Goal: Information Seeking & Learning: Compare options

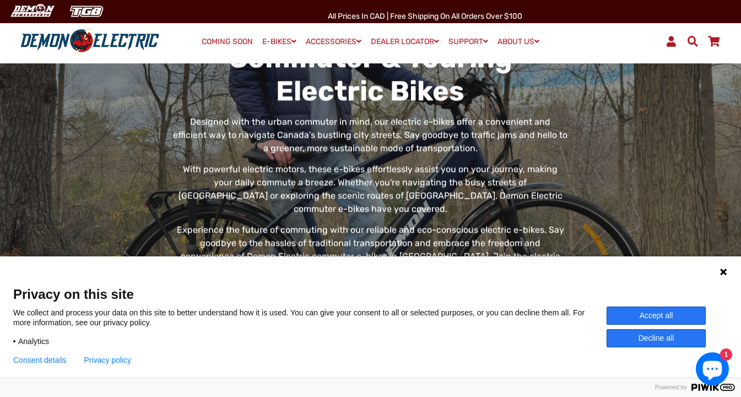
scroll to position [94, 0]
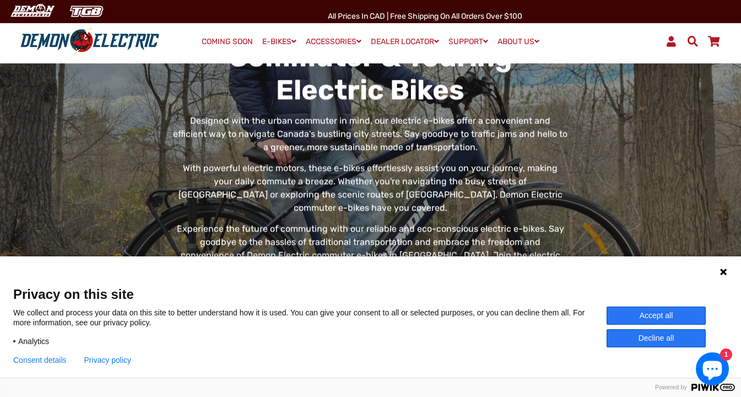
click at [662, 320] on button "Accept all" at bounding box center [656, 315] width 99 height 18
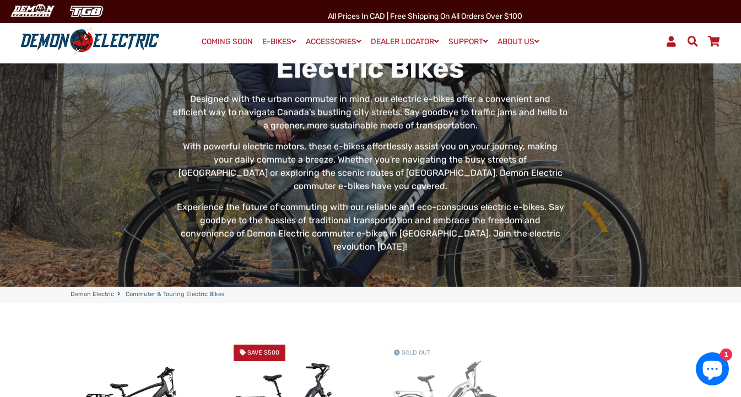
scroll to position [0, 0]
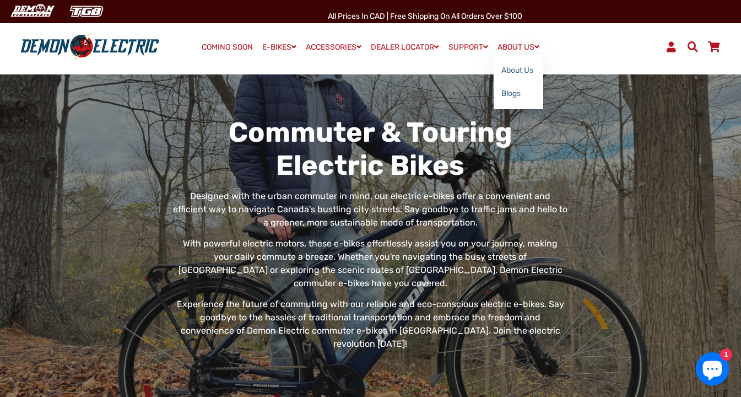
click at [527, 74] on link "About Us" at bounding box center [519, 70] width 50 height 23
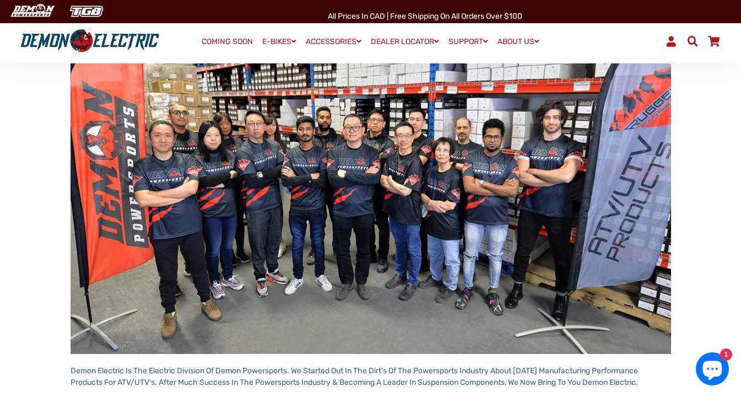
scroll to position [103, 0]
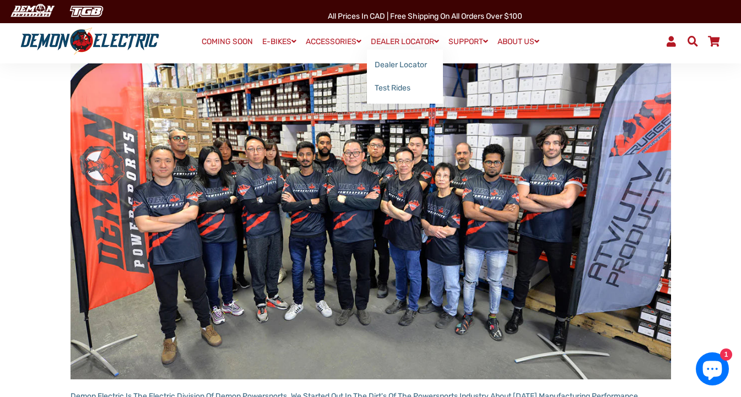
click at [414, 69] on link "Dealer Locator" at bounding box center [405, 64] width 76 height 23
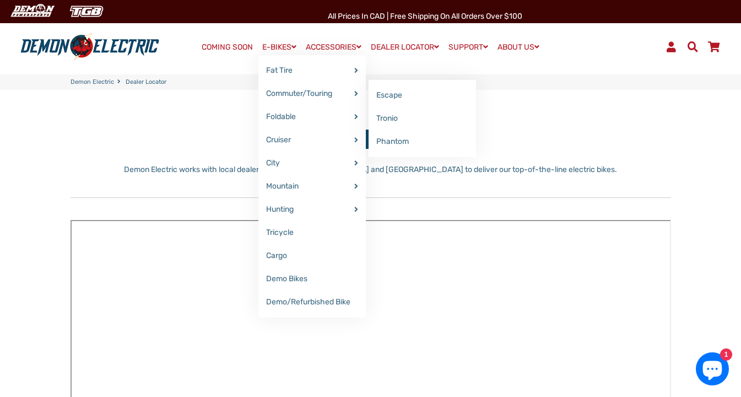
click at [397, 96] on link "Escape" at bounding box center [422, 95] width 107 height 23
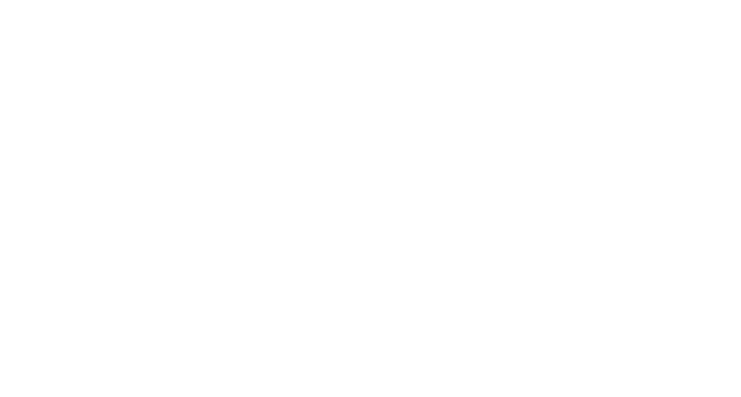
select select "******"
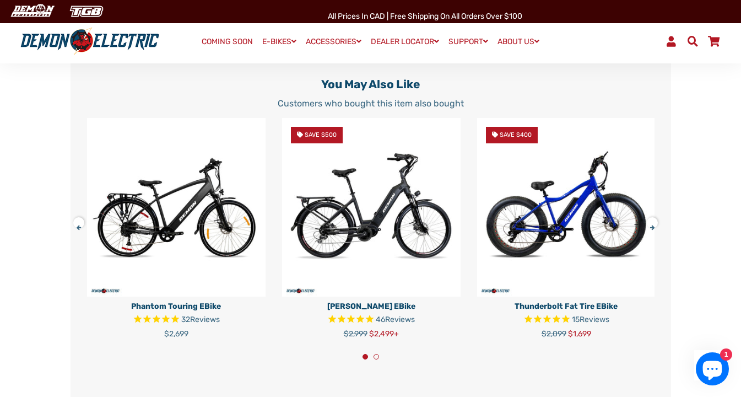
scroll to position [1994, 0]
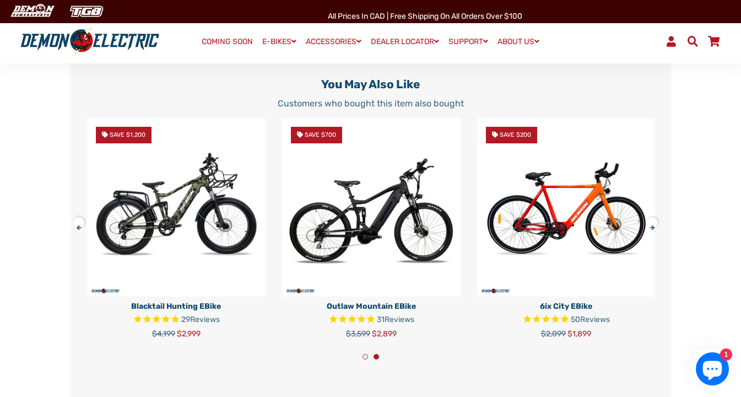
click at [73, 230] on button at bounding box center [82, 220] width 19 height 19
click at [398, 222] on img at bounding box center [371, 207] width 179 height 179
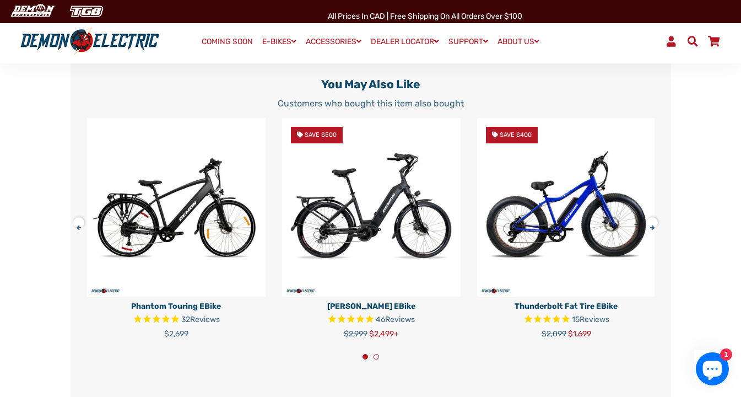
click at [399, 225] on img at bounding box center [371, 207] width 179 height 179
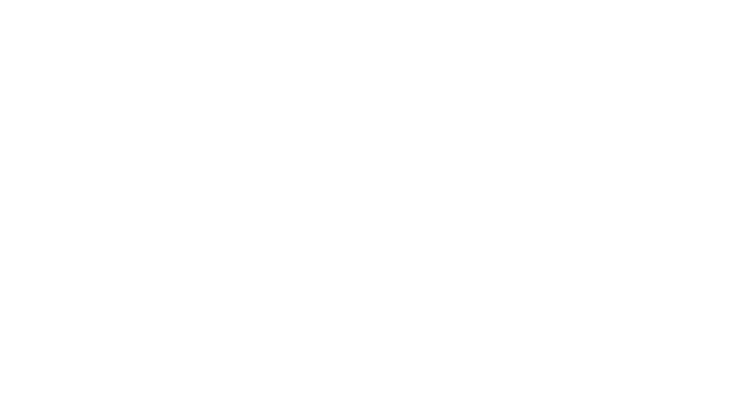
select select "******"
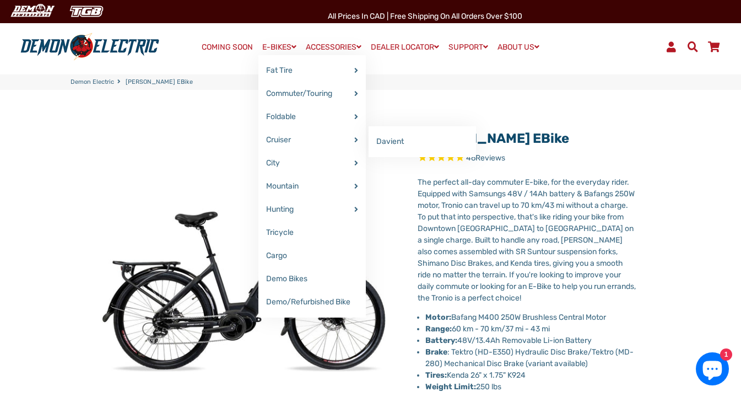
click at [398, 141] on link "Davient" at bounding box center [422, 141] width 107 height 23
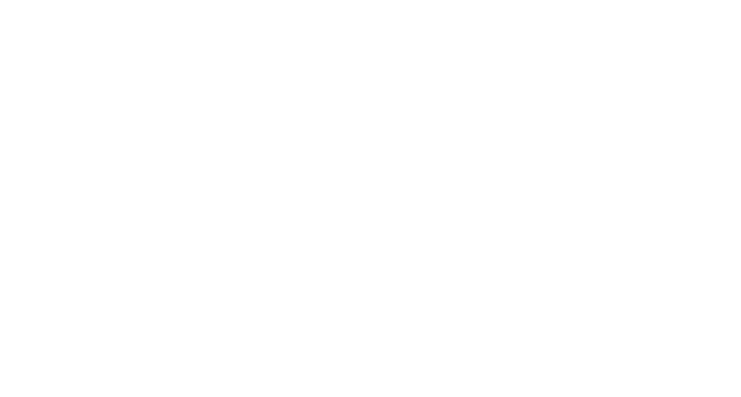
select select "******"
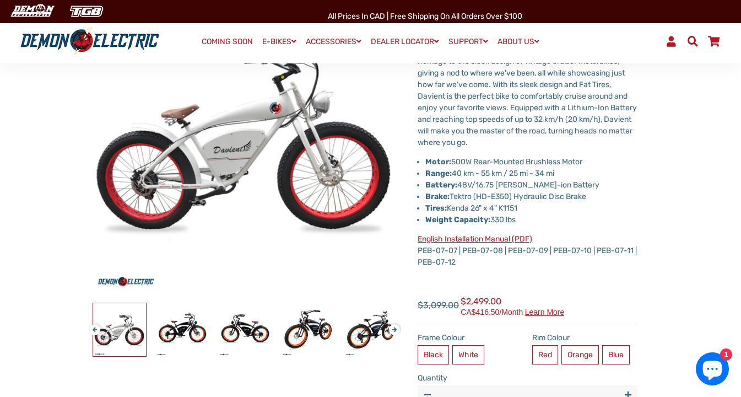
scroll to position [144, 0]
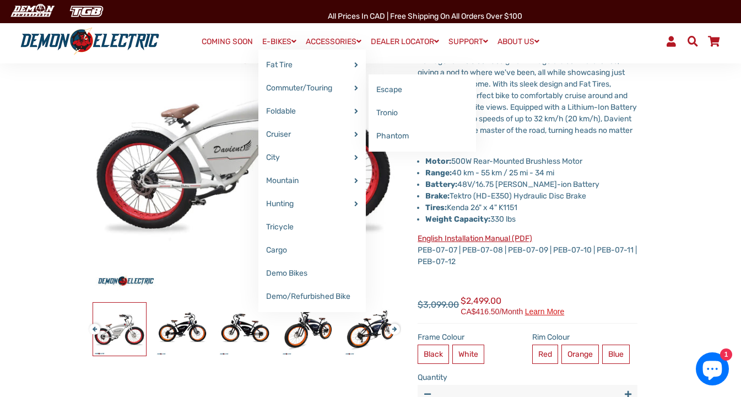
click at [388, 90] on link "Escape" at bounding box center [422, 89] width 107 height 23
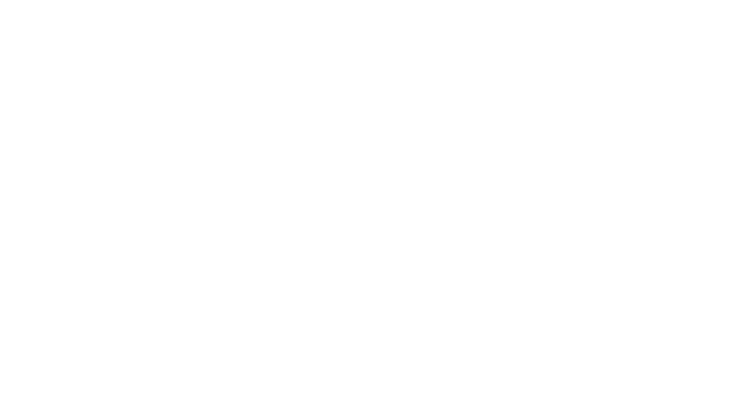
select select "******"
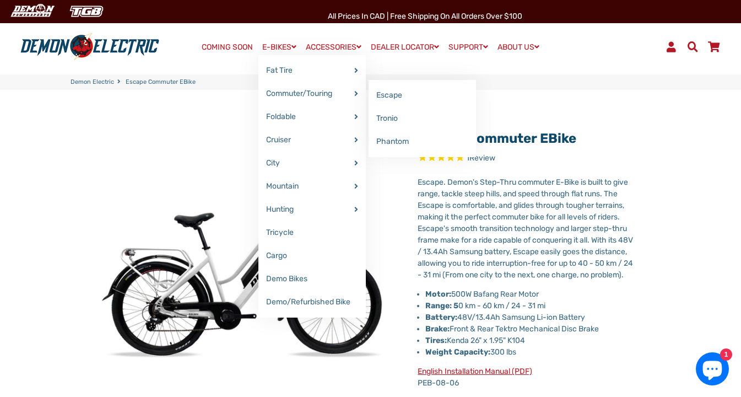
click at [389, 125] on link "Tronio" at bounding box center [422, 118] width 107 height 23
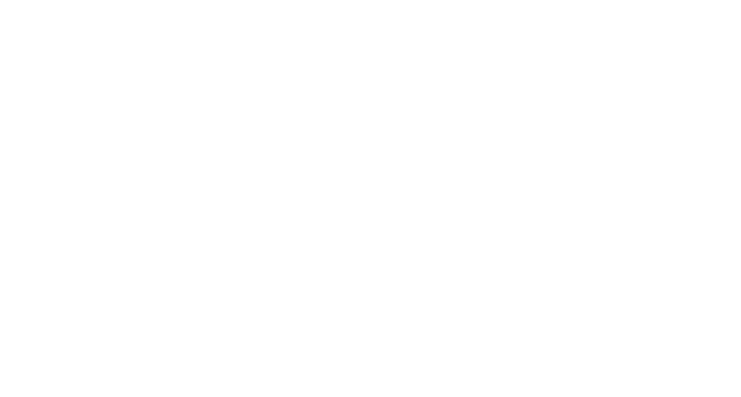
select select "******"
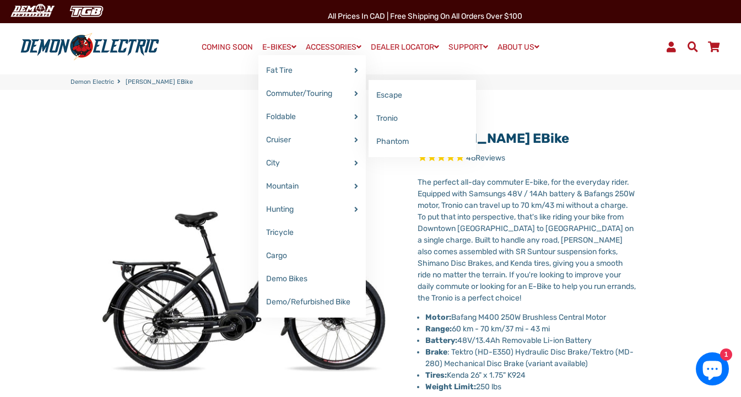
click at [398, 144] on link "Phantom" at bounding box center [422, 141] width 107 height 23
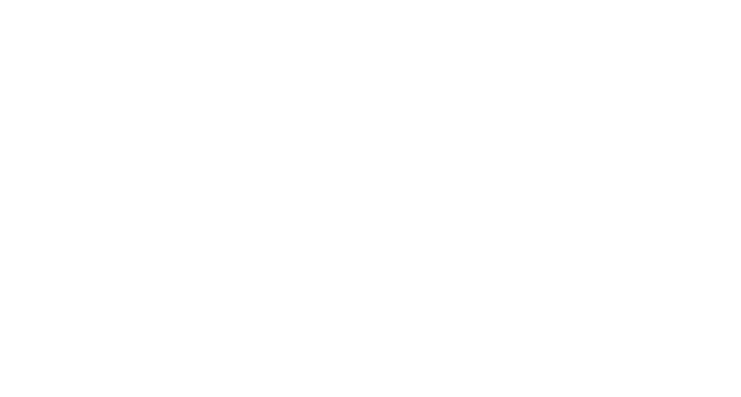
select select "******"
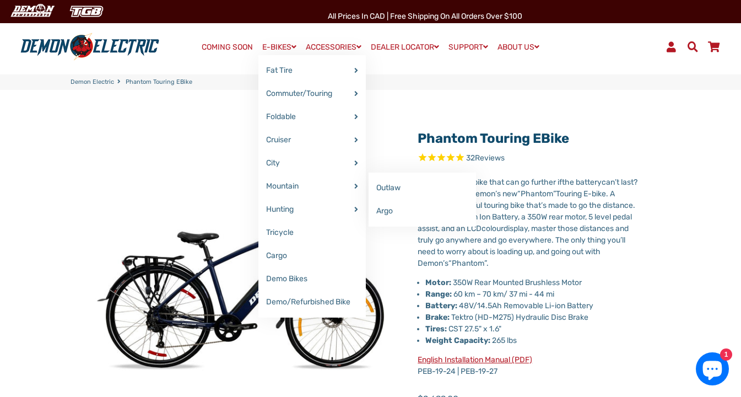
click at [385, 214] on link "Argo" at bounding box center [422, 211] width 107 height 23
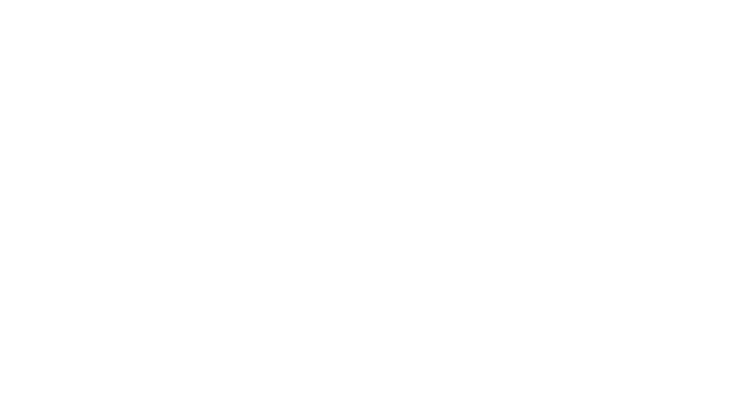
select select "******"
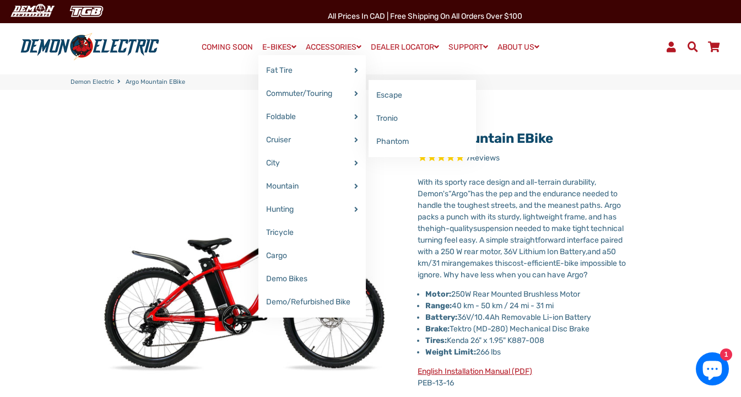
click at [386, 99] on link "Escape" at bounding box center [422, 95] width 107 height 23
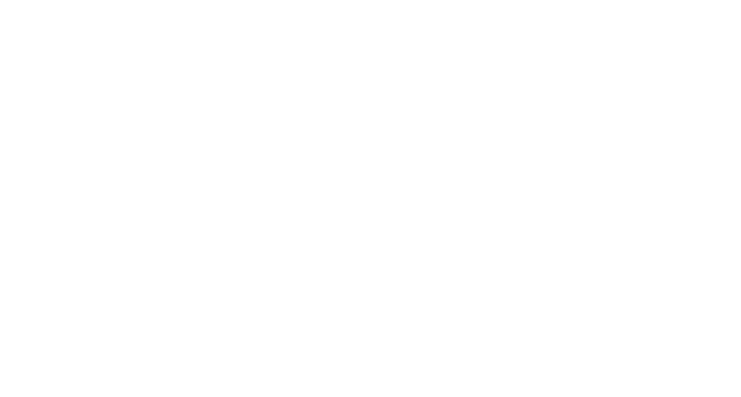
select select "******"
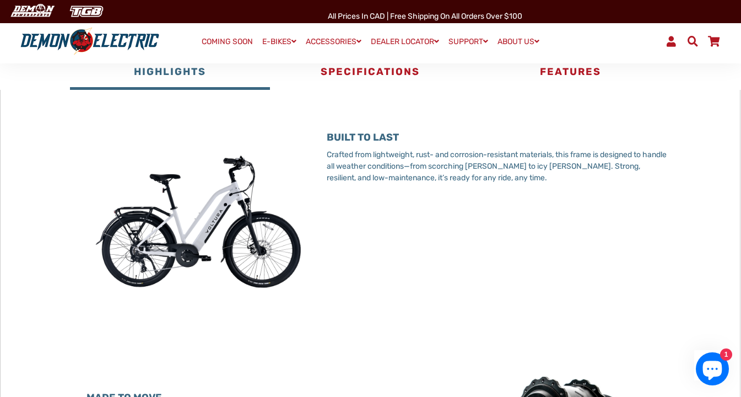
scroll to position [597, 0]
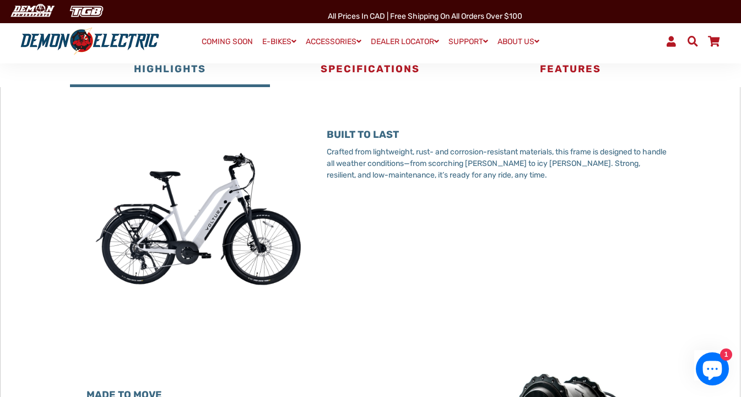
click at [254, 230] on img at bounding box center [199, 219] width 224 height 224
click at [369, 159] on p "Crafted from lightweight, rust- and corrosion-resistant materials, this frame i…" at bounding box center [499, 163] width 344 height 35
click at [386, 85] on button "Specifications" at bounding box center [370, 70] width 200 height 33
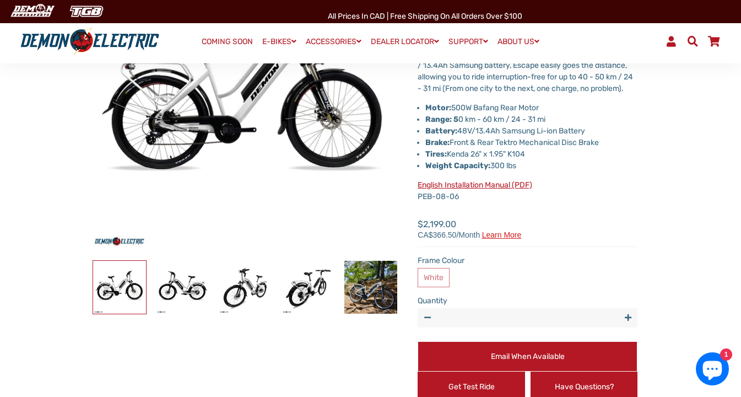
scroll to position [187, 0]
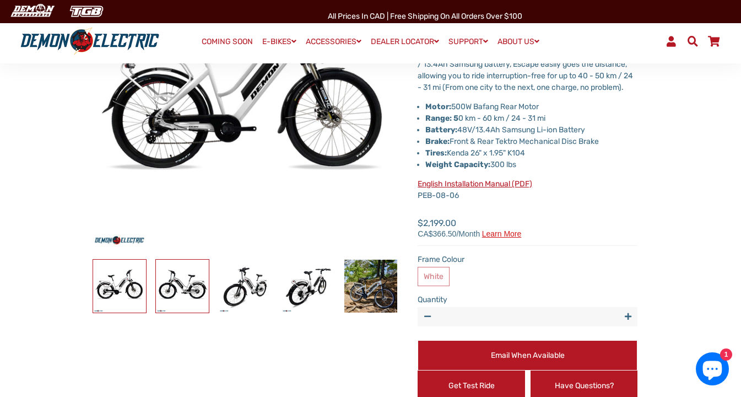
click at [187, 282] on img at bounding box center [182, 286] width 53 height 53
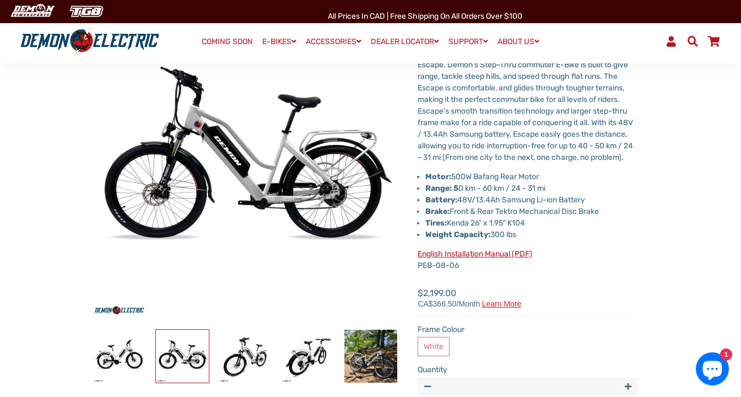
scroll to position [121, 0]
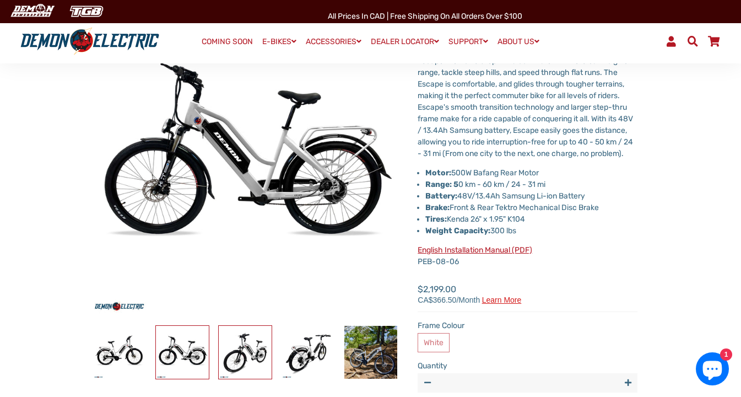
click at [253, 353] on img at bounding box center [245, 352] width 53 height 53
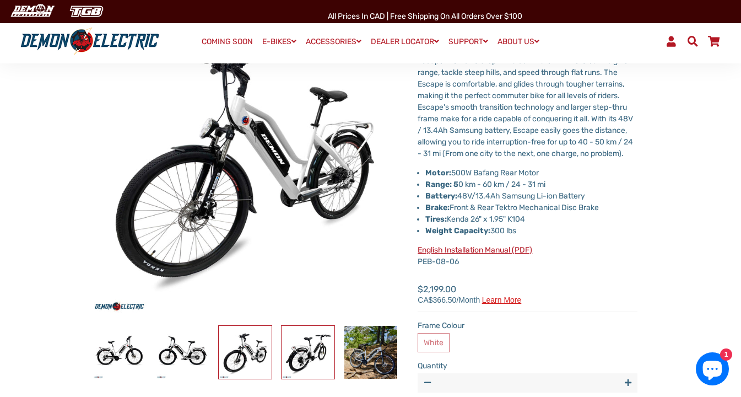
click at [314, 354] on img at bounding box center [308, 352] width 53 height 53
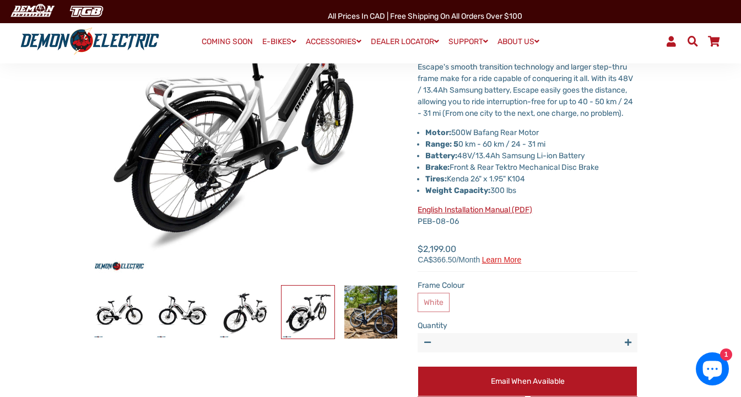
scroll to position [160, 0]
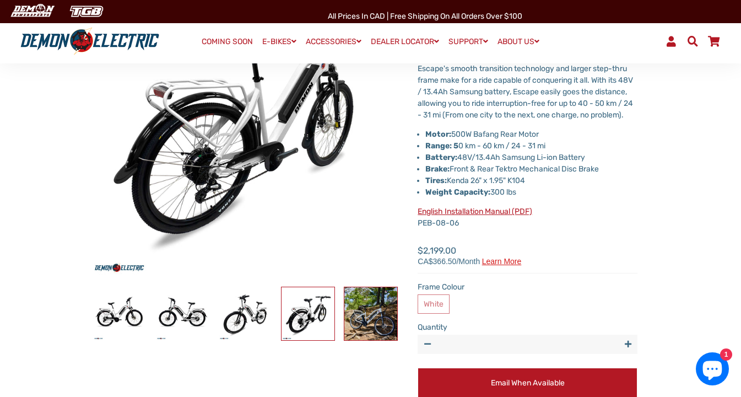
click at [375, 315] on img at bounding box center [371, 313] width 53 height 53
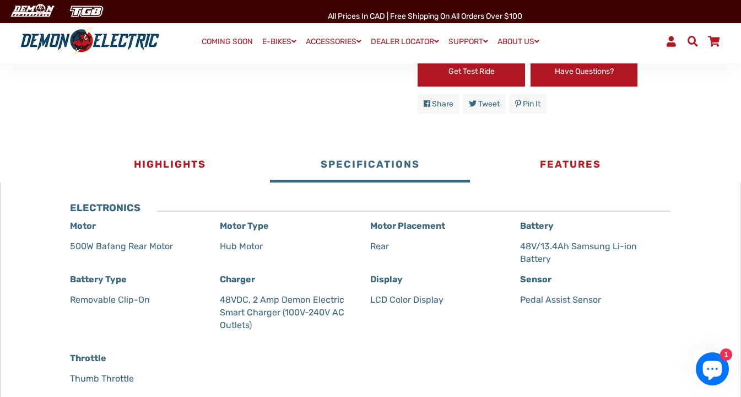
scroll to position [502, 0]
click at [574, 181] on button "Features" at bounding box center [570, 165] width 200 height 33
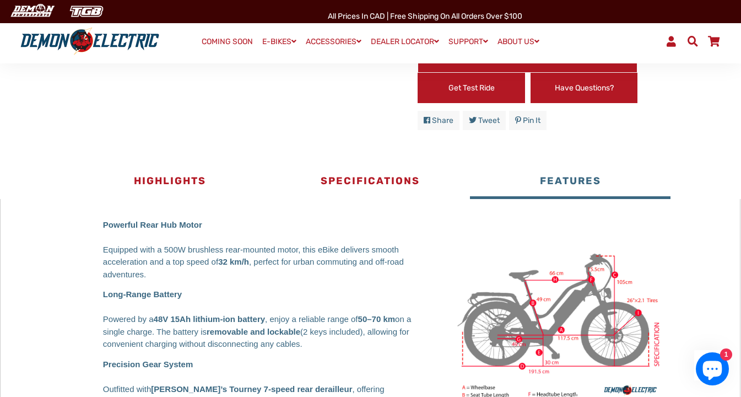
scroll to position [485, 0]
click at [148, 193] on button "Highlights" at bounding box center [170, 182] width 200 height 33
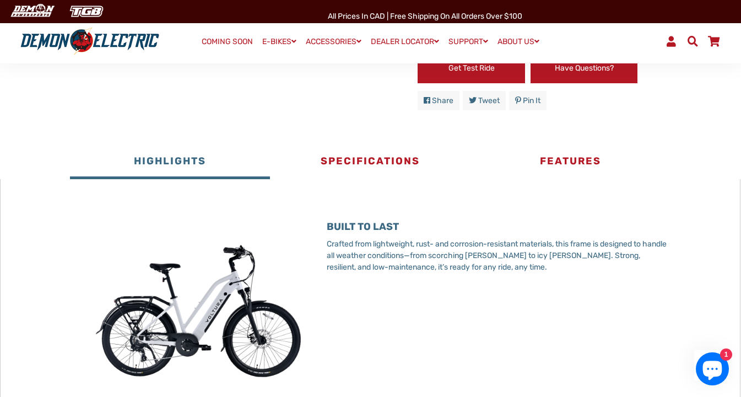
scroll to position [0, 0]
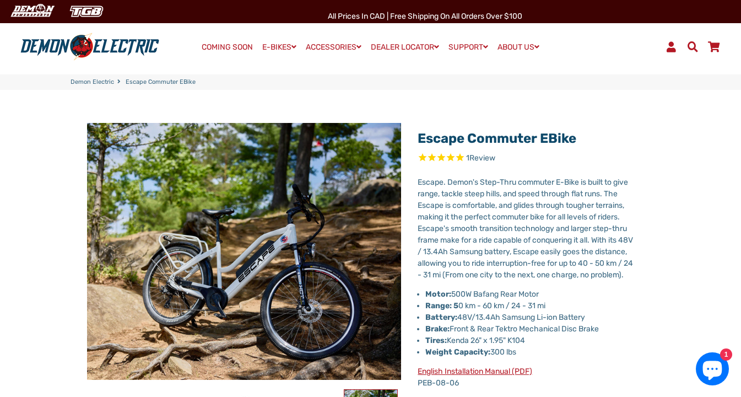
click at [229, 48] on link "COMING SOON" at bounding box center [227, 47] width 59 height 15
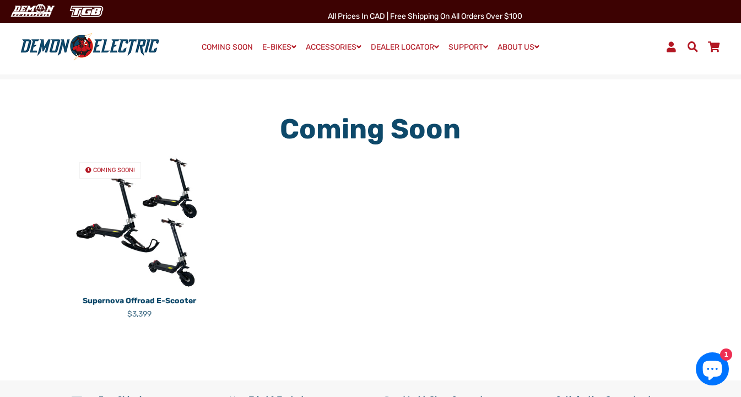
click at [115, 232] on img at bounding box center [140, 222] width 138 height 138
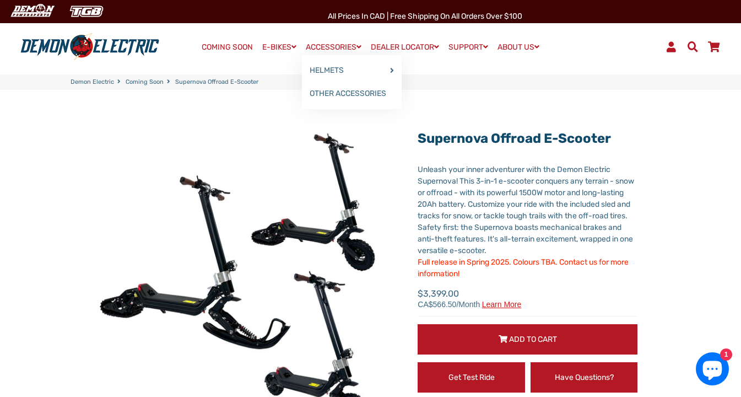
click at [364, 96] on link "OTHER ACCESSORIES" at bounding box center [352, 93] width 100 height 23
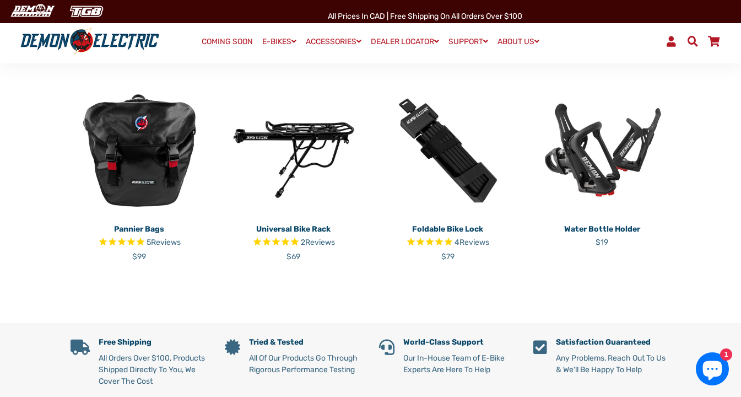
scroll to position [213, 0]
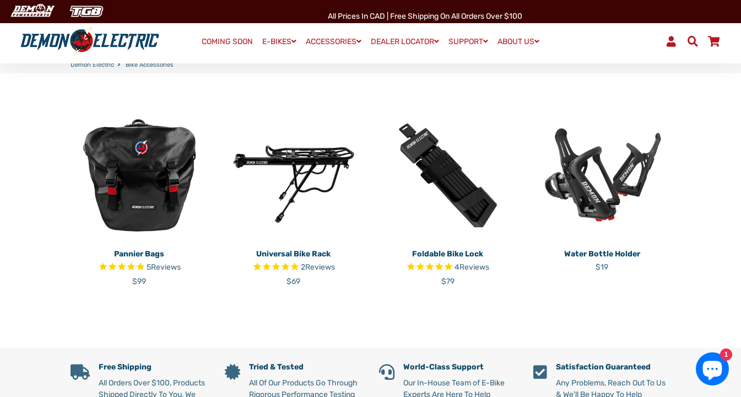
click at [450, 256] on p "Foldable Bike Lock" at bounding box center [448, 254] width 138 height 12
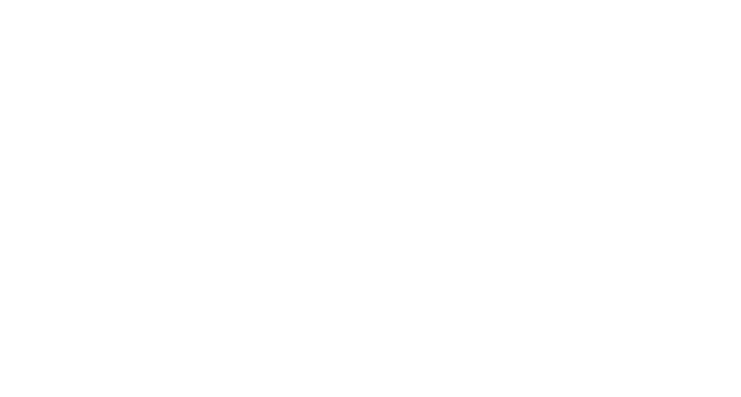
select select "******"
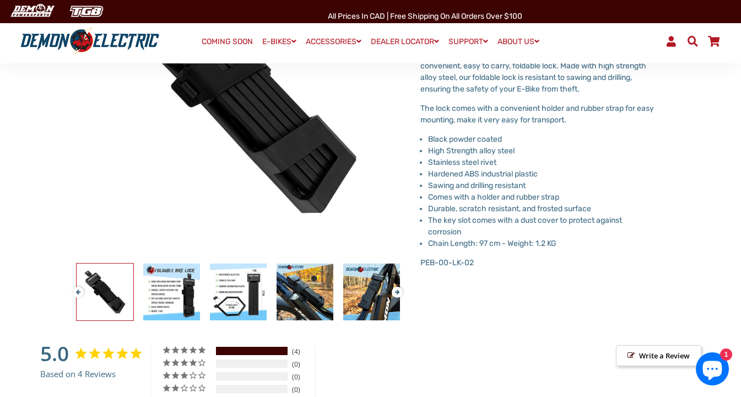
scroll to position [203, 0]
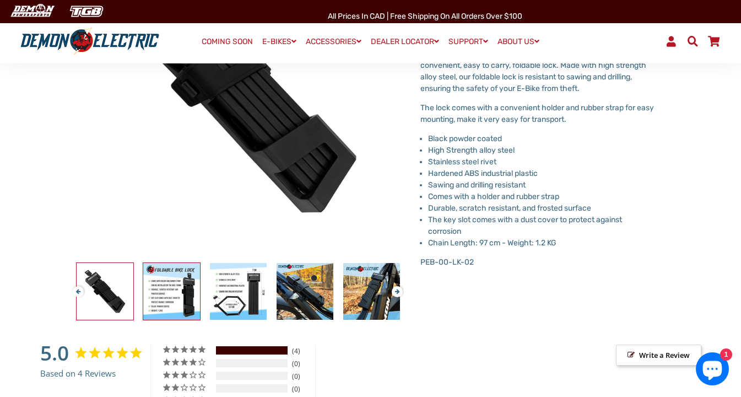
click at [163, 289] on img at bounding box center [171, 291] width 57 height 57
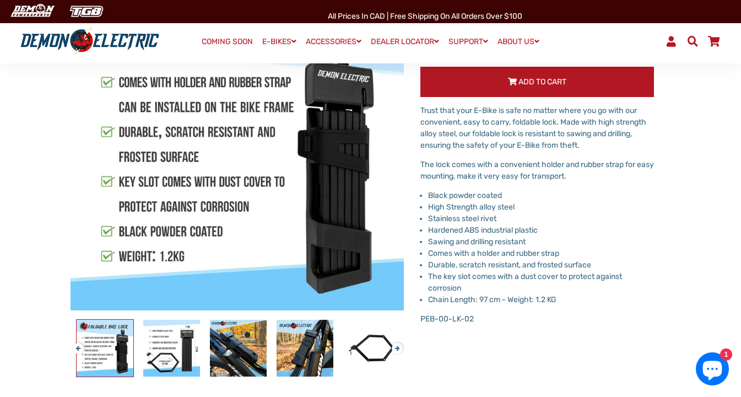
scroll to position [149, 0]
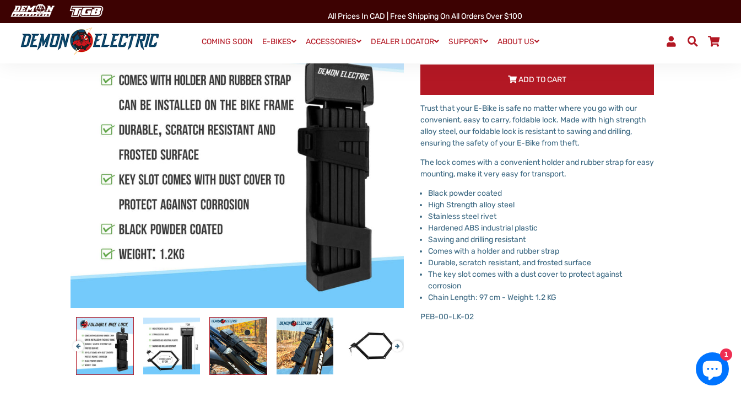
click at [233, 339] on img at bounding box center [238, 346] width 57 height 57
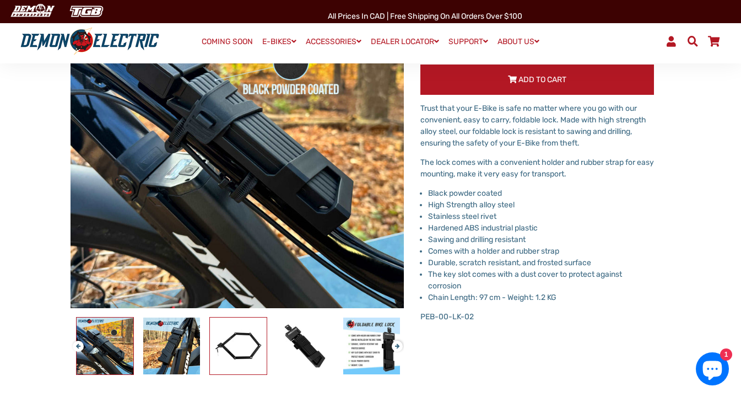
click at [252, 350] on img at bounding box center [238, 346] width 57 height 57
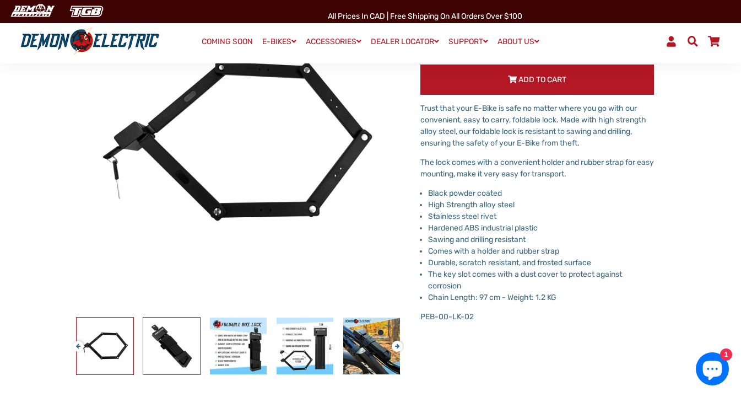
click at [173, 347] on img at bounding box center [171, 346] width 57 height 57
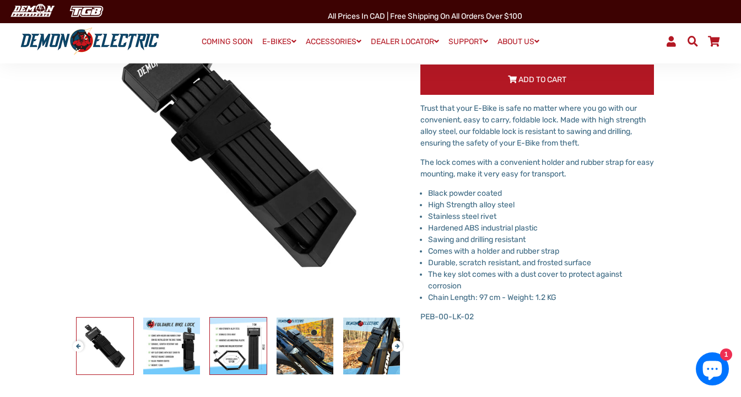
click at [244, 345] on img at bounding box center [238, 346] width 57 height 57
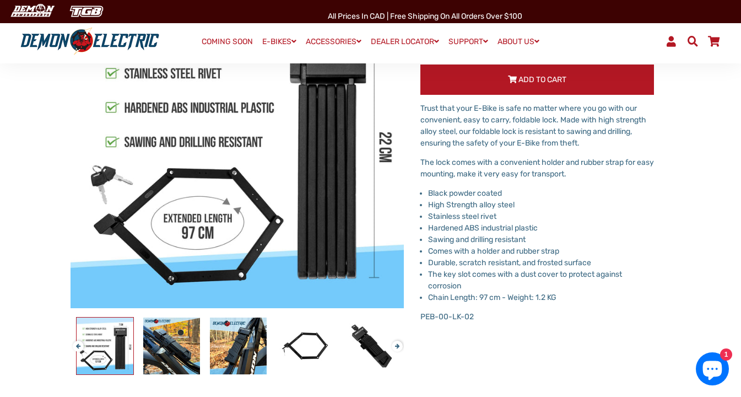
scroll to position [154, 0]
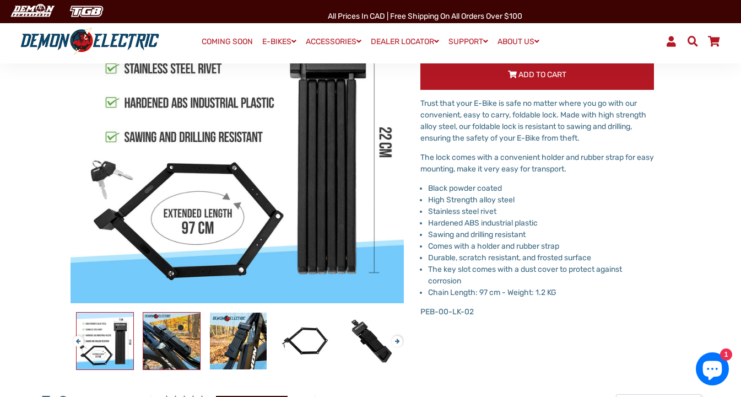
click at [169, 340] on img at bounding box center [171, 341] width 57 height 57
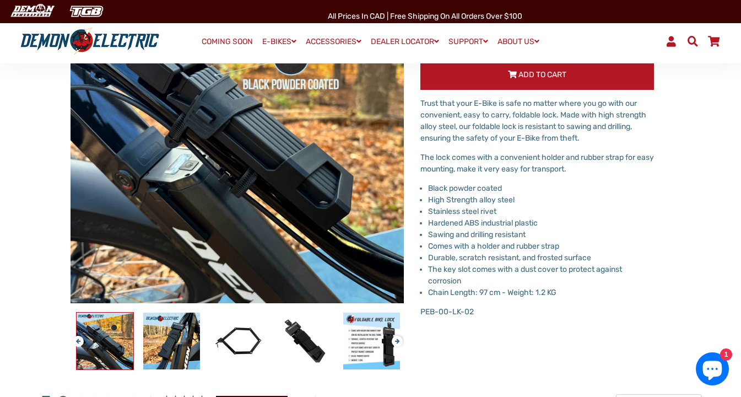
click at [396, 343] on button "Next" at bounding box center [395, 336] width 7 height 13
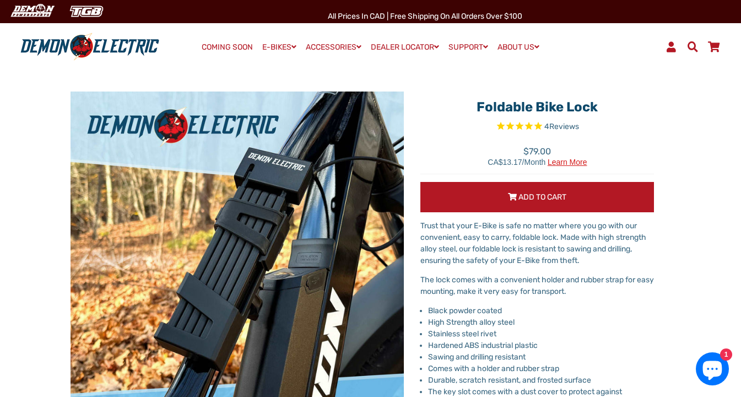
scroll to position [0, 0]
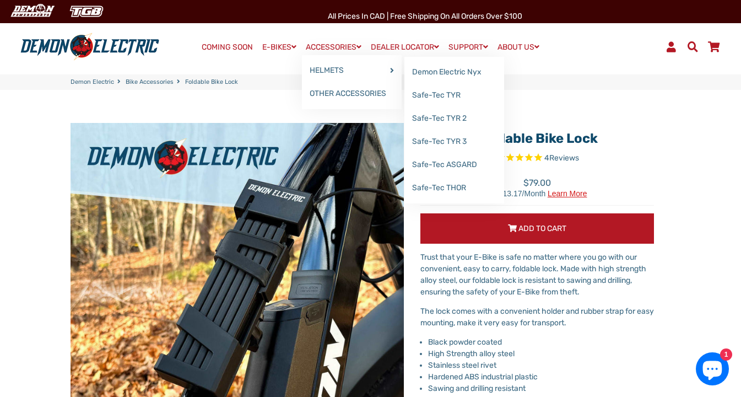
click at [453, 76] on link "Demon Electric Nyx" at bounding box center [455, 72] width 100 height 23
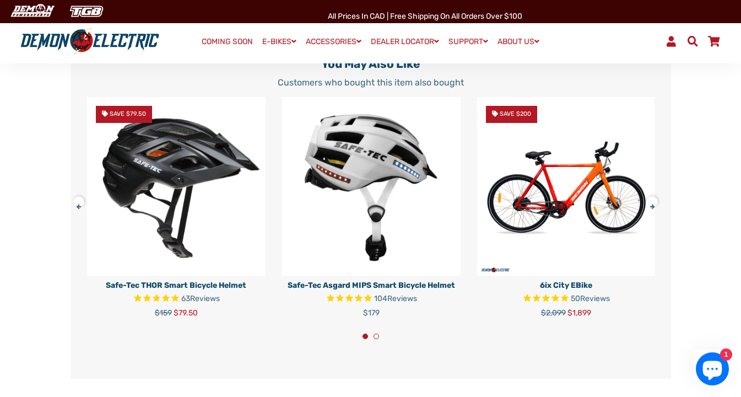
scroll to position [1586, 0]
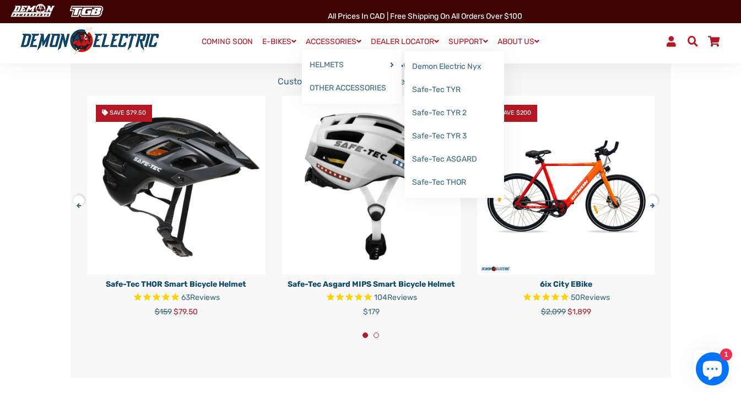
click at [445, 96] on link "Safe-Tec TYR" at bounding box center [455, 89] width 100 height 23
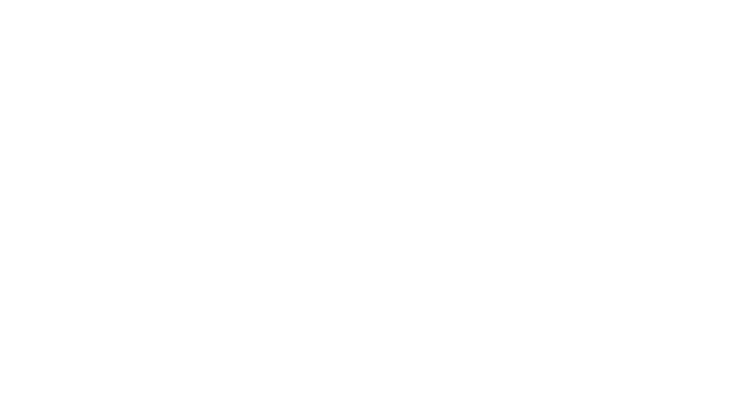
select select "******"
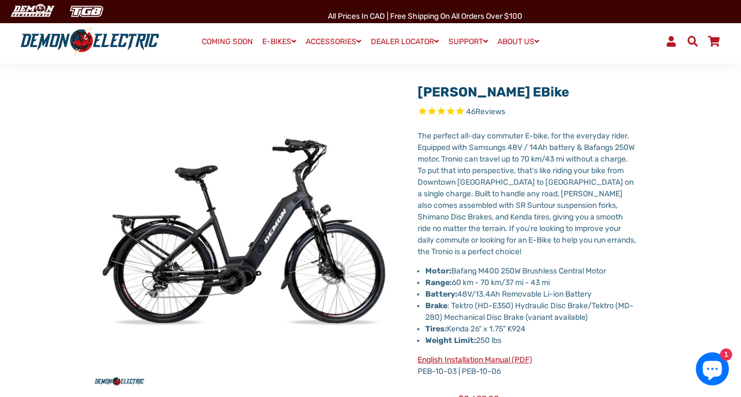
scroll to position [45, 0]
